Goal: Task Accomplishment & Management: Use online tool/utility

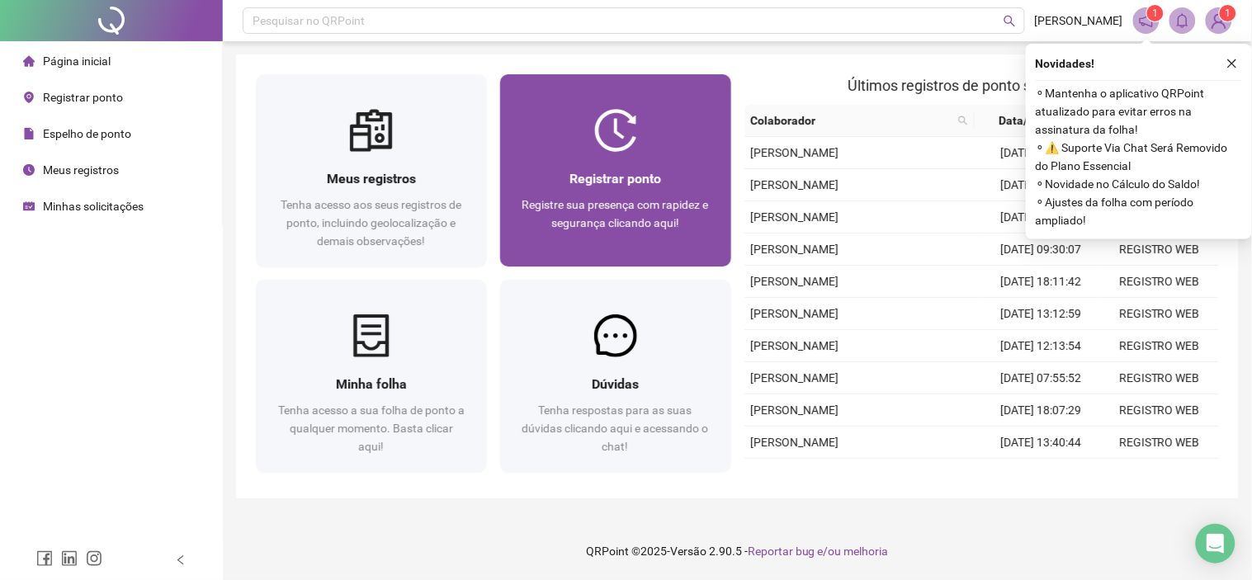
click at [687, 182] on div "Registrar ponto" at bounding box center [616, 178] width 192 height 21
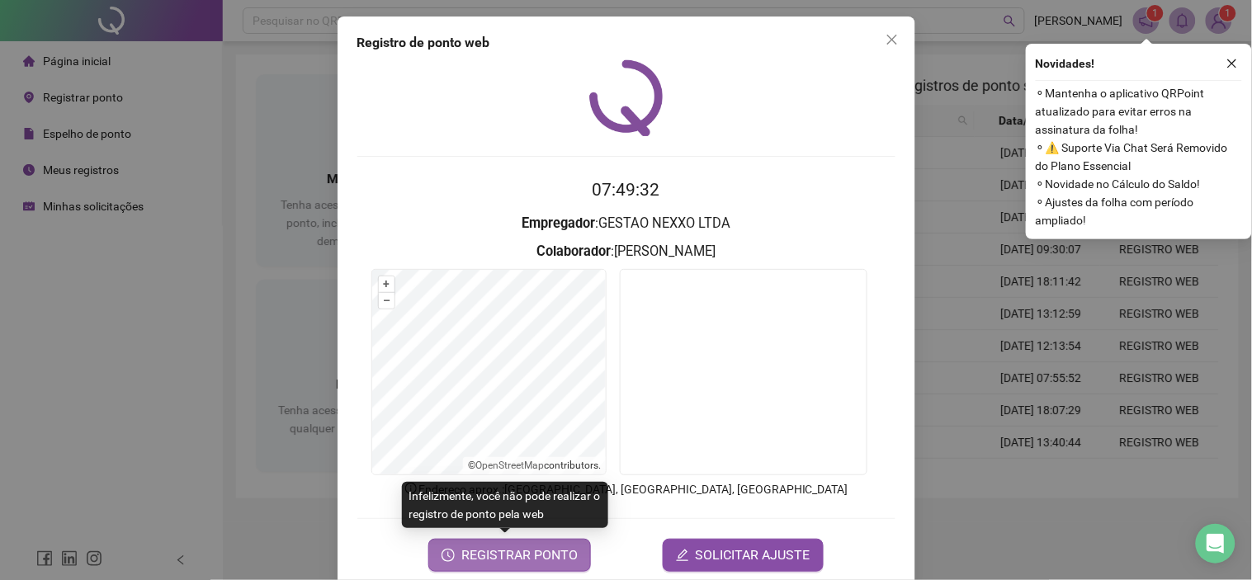
click at [527, 543] on button "REGISTRAR PONTO" at bounding box center [509, 555] width 163 height 33
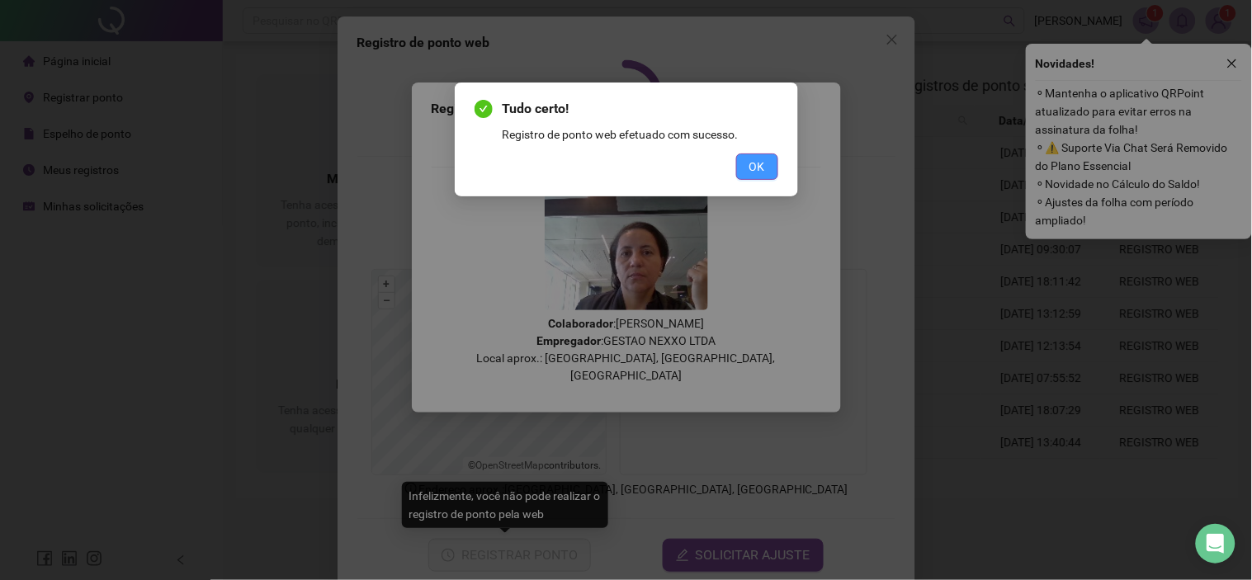
click at [765, 165] on button "OK" at bounding box center [757, 167] width 42 height 26
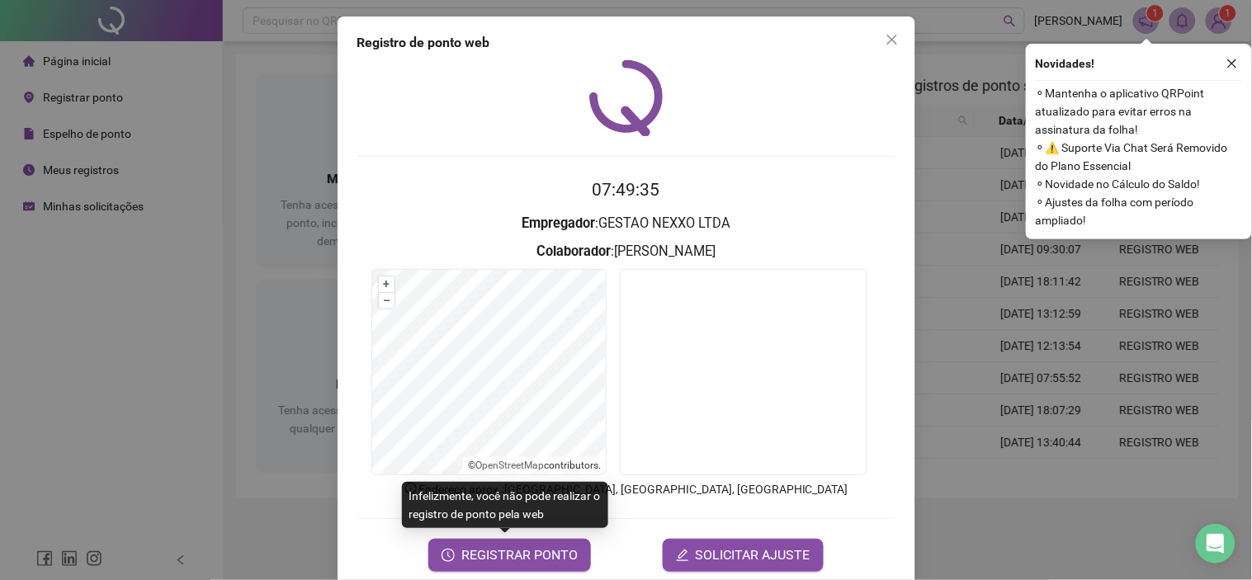
click at [886, 40] on icon "close" at bounding box center [892, 39] width 13 height 13
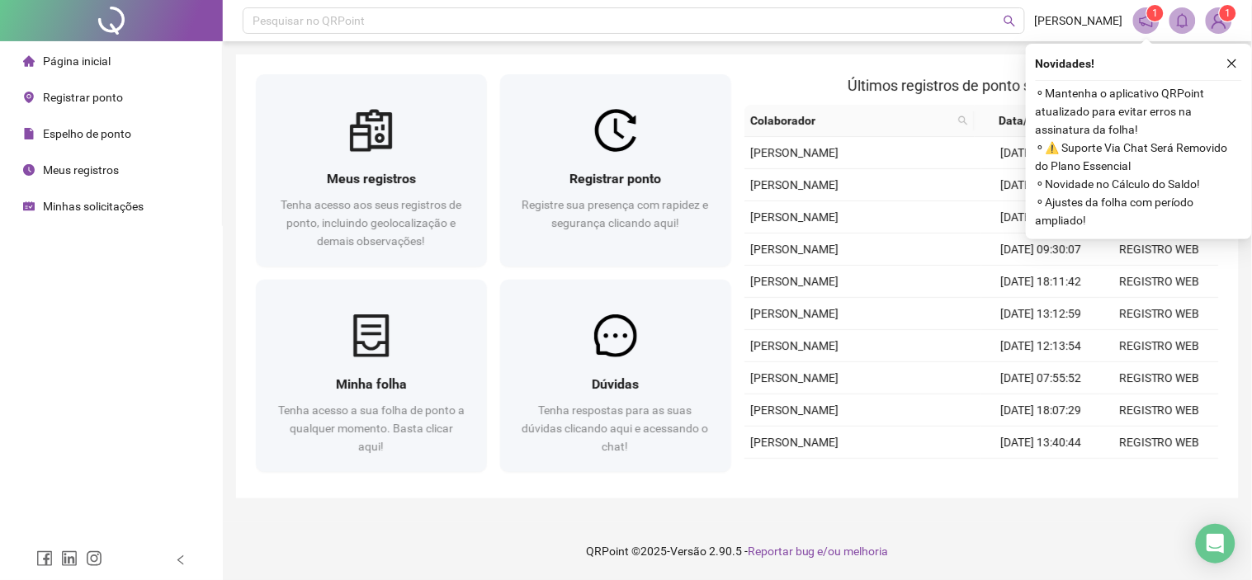
click at [884, 38] on header "Pesquisar no QRPoint [PERSON_NAME] 1 1" at bounding box center [738, 20] width 1030 height 41
drag, startPoint x: 145, startPoint y: 210, endPoint x: 124, endPoint y: 83, distance: 128.9
click at [145, 210] on li "Minhas solicitações" at bounding box center [110, 206] width 215 height 33
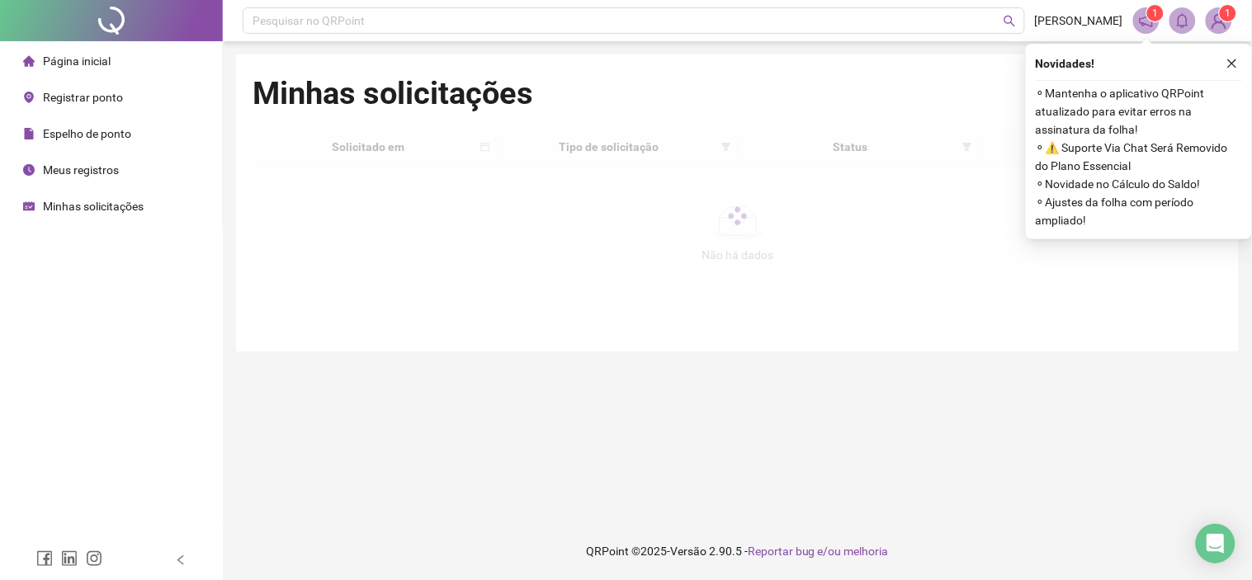
click at [110, 64] on li "Página inicial" at bounding box center [110, 61] width 215 height 33
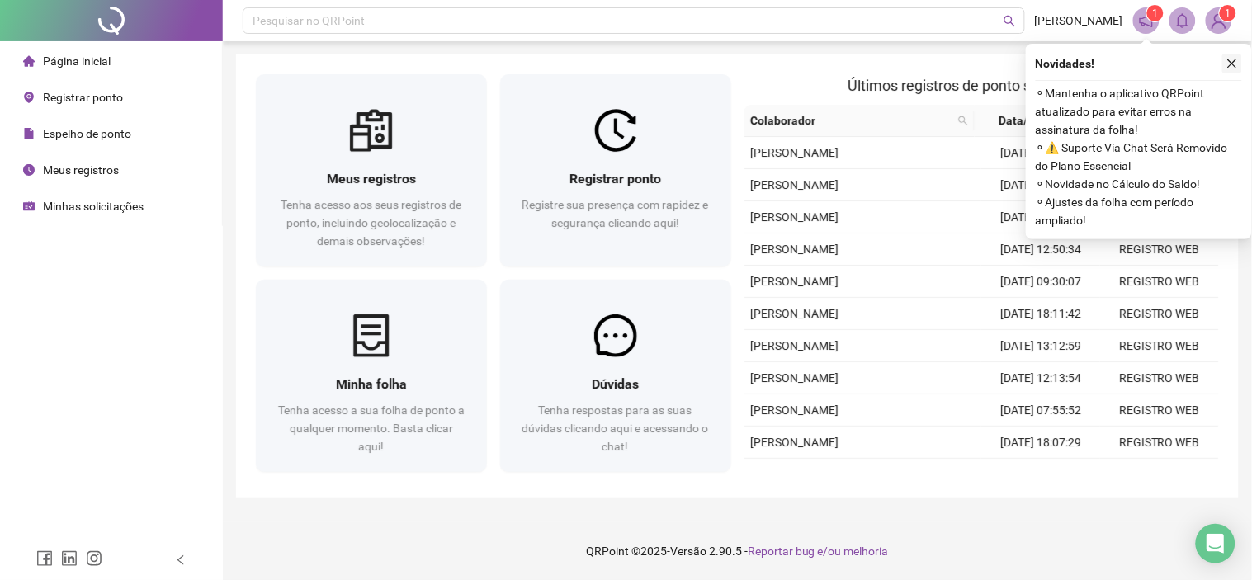
click at [1231, 66] on icon "close" at bounding box center [1233, 64] width 12 height 12
